Goal: Task Accomplishment & Management: Manage account settings

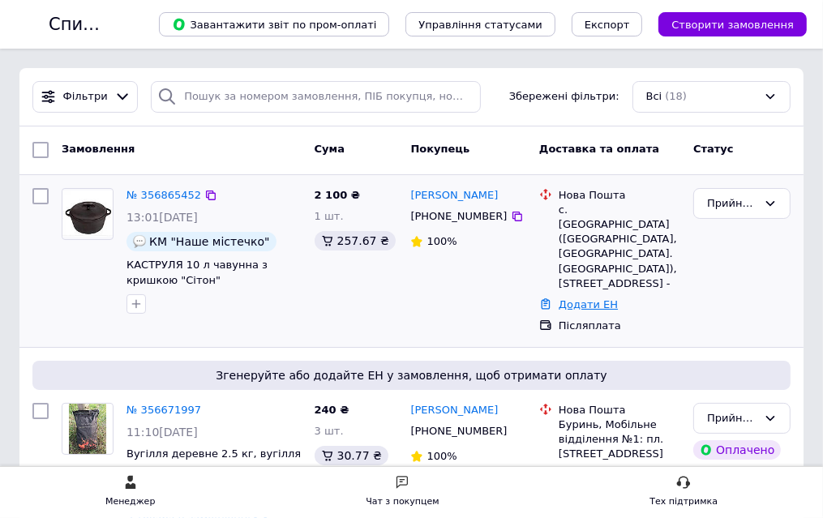
click at [618, 310] on link "Додати ЕН" at bounding box center [588, 304] width 59 height 12
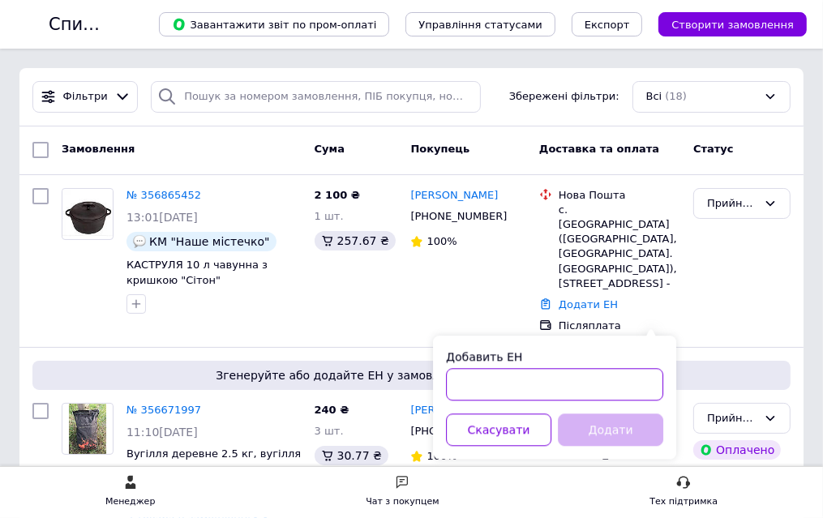
click at [563, 385] on input "Добавить ЕН" at bounding box center [554, 384] width 217 height 32
paste input "20451225216969"
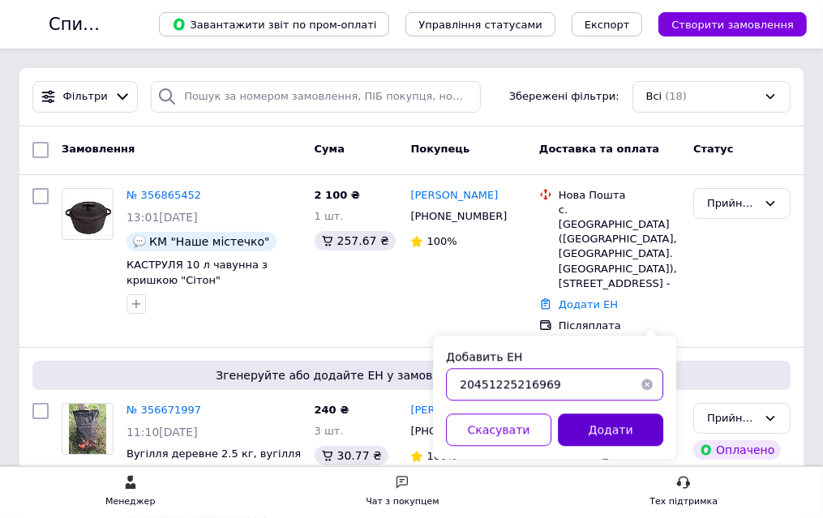
type input "20451225216969"
click at [609, 425] on button "Додати" at bounding box center [610, 429] width 105 height 32
